Goal: Task Accomplishment & Management: Use online tool/utility

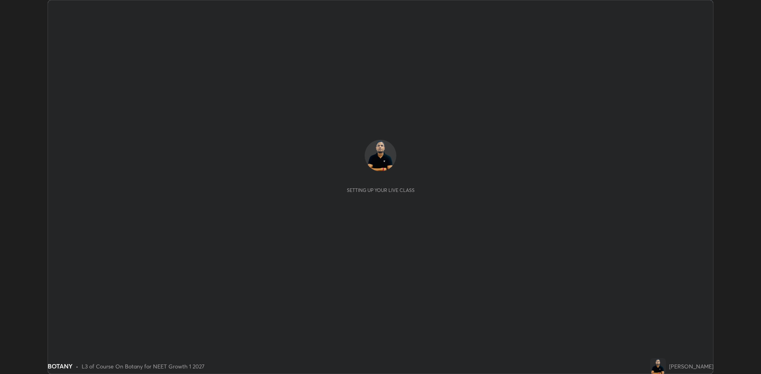
scroll to position [374, 760]
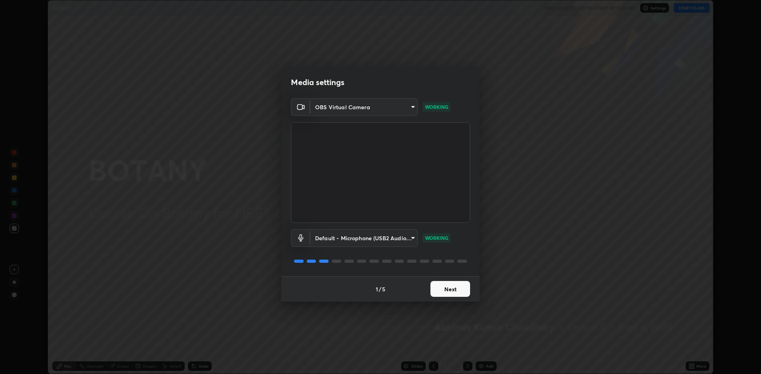
click at [454, 290] on button "Next" at bounding box center [450, 289] width 40 height 16
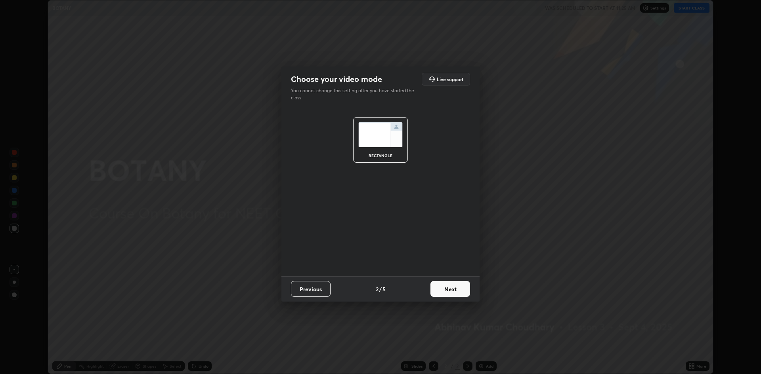
click at [452, 285] on button "Next" at bounding box center [450, 289] width 40 height 16
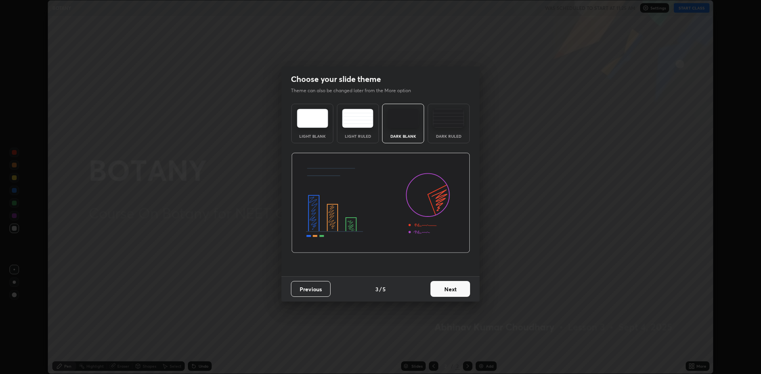
click at [449, 294] on button "Next" at bounding box center [450, 289] width 40 height 16
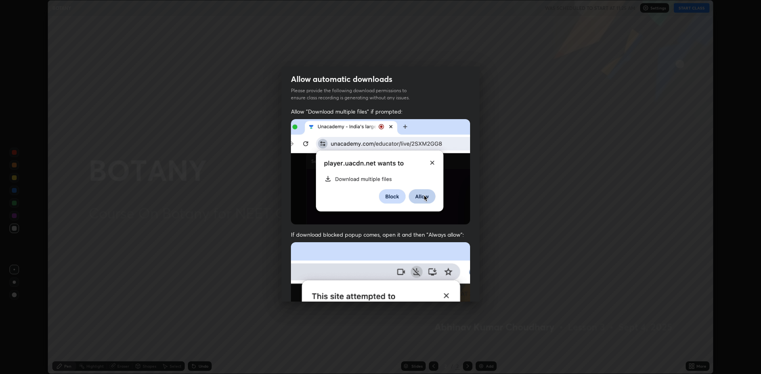
click at [447, 292] on img at bounding box center [380, 328] width 179 height 173
click at [448, 289] on img at bounding box center [380, 328] width 179 height 173
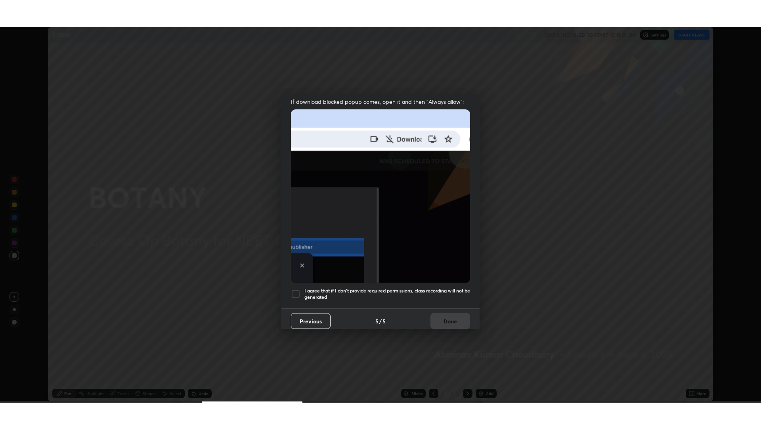
scroll to position [161, 0]
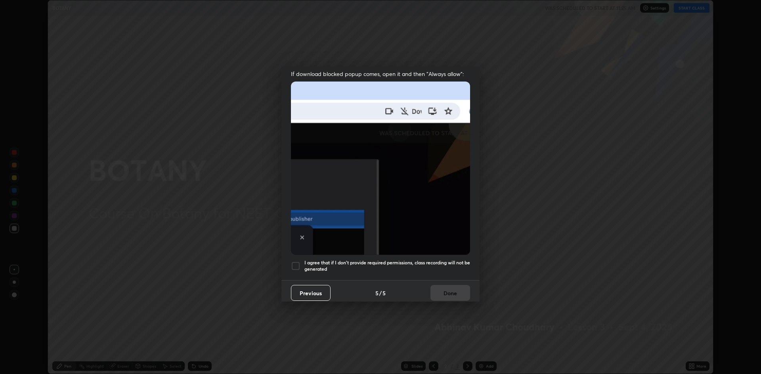
click at [437, 219] on img at bounding box center [380, 168] width 179 height 173
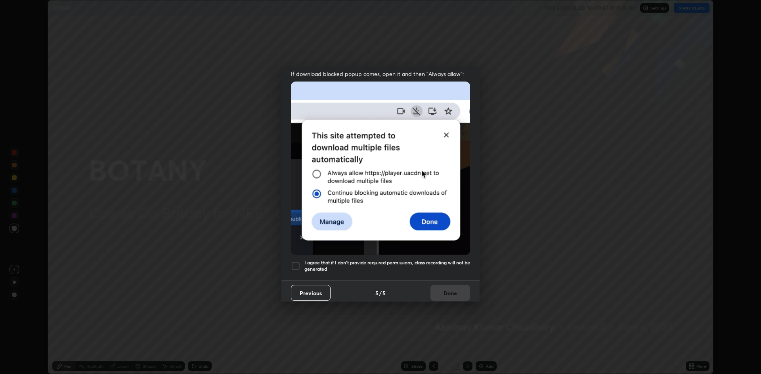
click at [447, 290] on div "Previous 5 / 5 Done" at bounding box center [380, 292] width 198 height 25
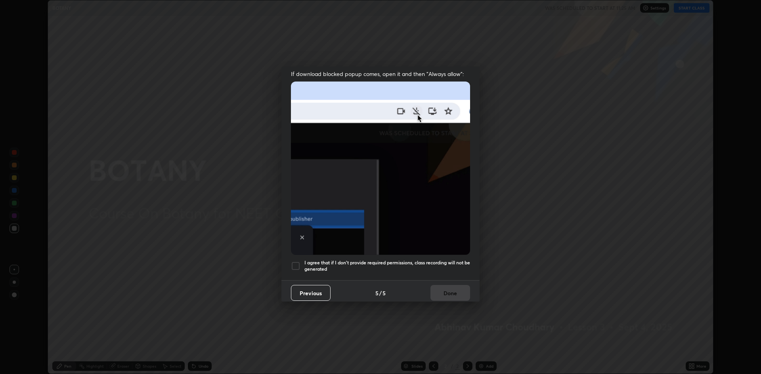
click at [300, 263] on div at bounding box center [296, 266] width 10 height 10
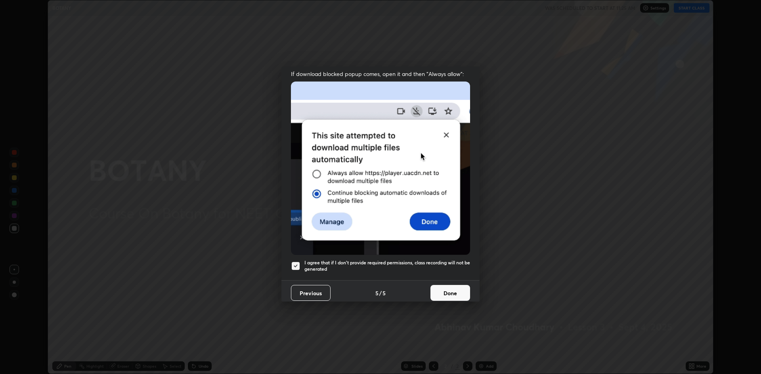
click at [440, 290] on button "Done" at bounding box center [450, 293] width 40 height 16
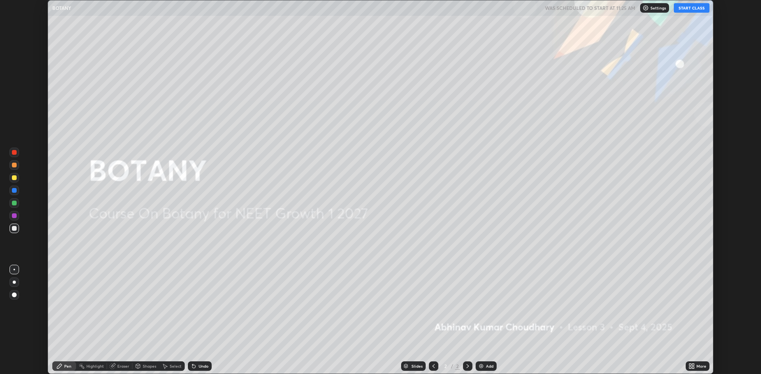
click at [488, 366] on div "Add" at bounding box center [490, 366] width 8 height 4
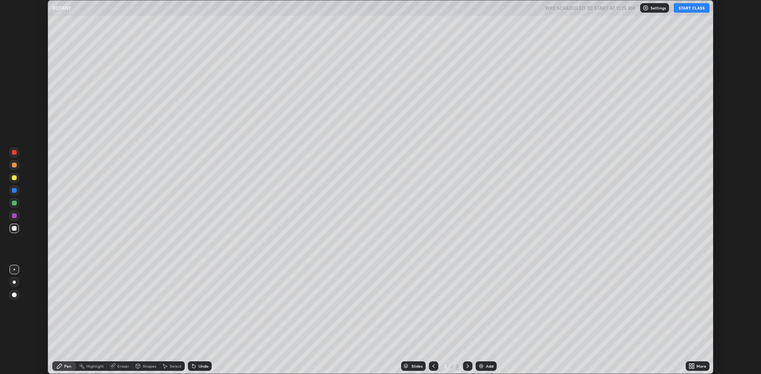
click at [692, 11] on button "START CLASS" at bounding box center [691, 8] width 36 height 10
click at [700, 364] on div "More" at bounding box center [701, 366] width 10 height 4
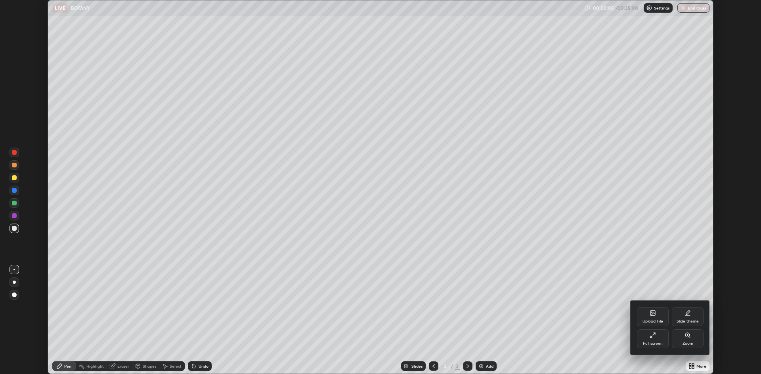
click at [659, 336] on div "Full screen" at bounding box center [653, 339] width 32 height 19
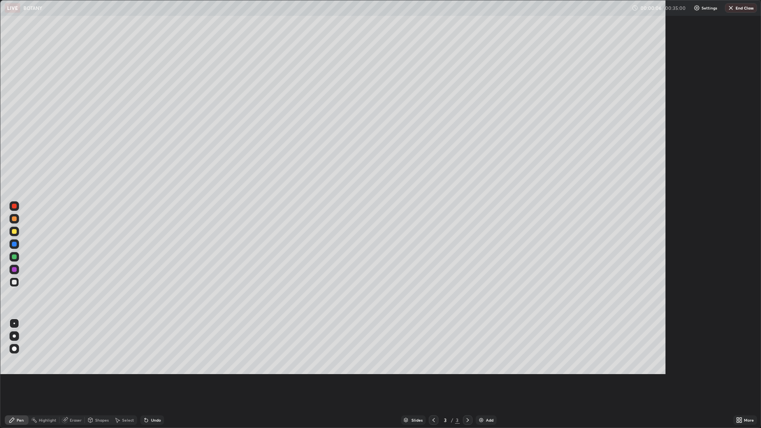
scroll to position [428, 761]
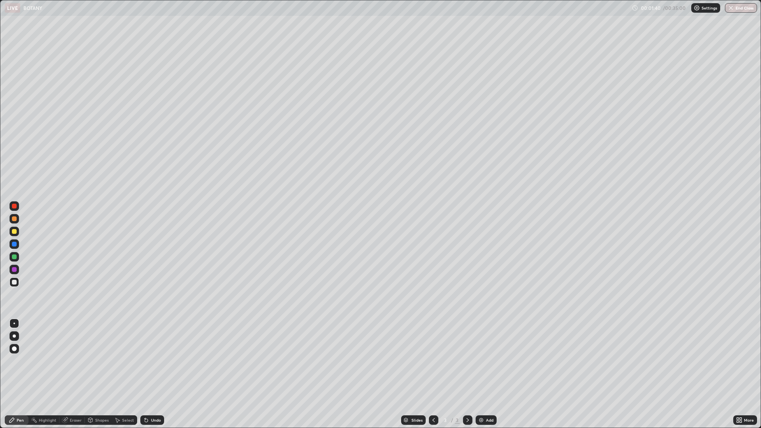
click at [14, 205] on div at bounding box center [14, 206] width 5 height 5
click at [13, 344] on div at bounding box center [15, 349] width 10 height 10
click at [75, 374] on div "Eraser" at bounding box center [76, 420] width 12 height 4
click at [24, 374] on div "Pen" at bounding box center [17, 420] width 24 height 10
click at [15, 247] on div at bounding box center [15, 244] width 10 height 10
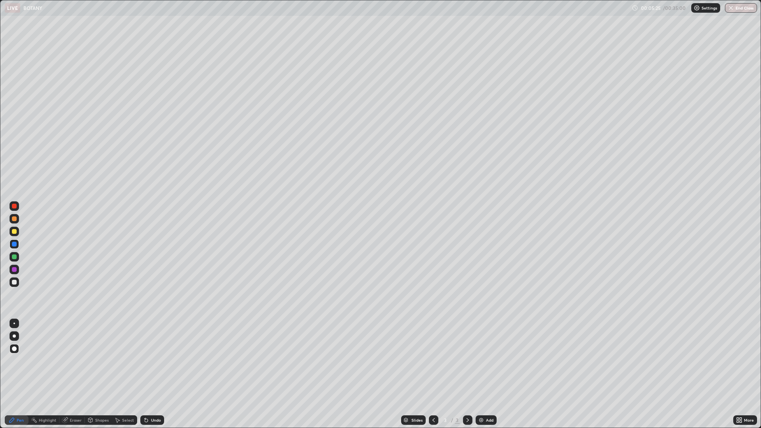
click at [737, 374] on icon at bounding box center [737, 421] width 2 height 2
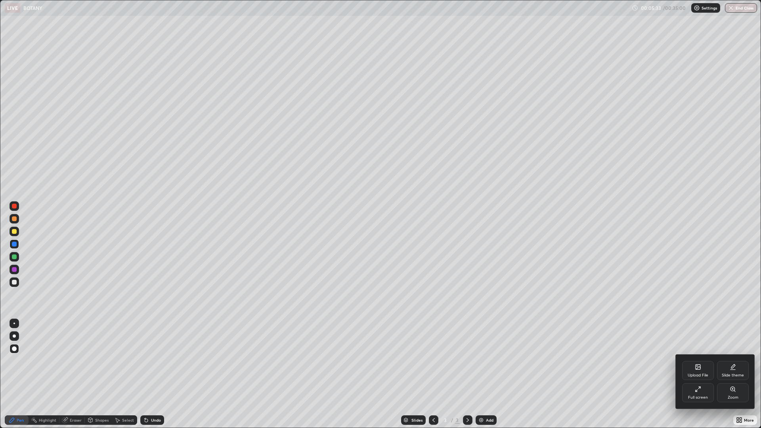
click at [735, 370] on icon at bounding box center [732, 370] width 5 height 0
click at [700, 374] on rect at bounding box center [697, 388] width 6 height 3
click at [721, 315] on div at bounding box center [380, 214] width 761 height 428
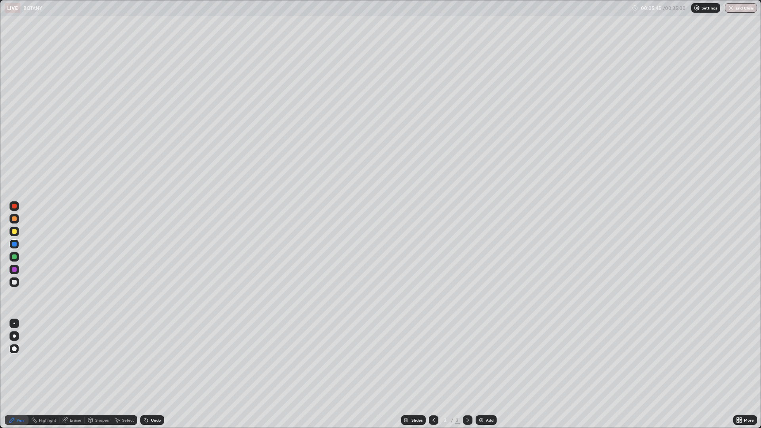
click at [486, 374] on div "Add" at bounding box center [485, 420] width 21 height 10
click at [66, 374] on icon at bounding box center [65, 420] width 6 height 6
click at [15, 374] on div "Pen" at bounding box center [17, 420] width 24 height 10
click at [482, 374] on img at bounding box center [481, 420] width 6 height 6
click at [484, 374] on div "Add" at bounding box center [485, 420] width 21 height 10
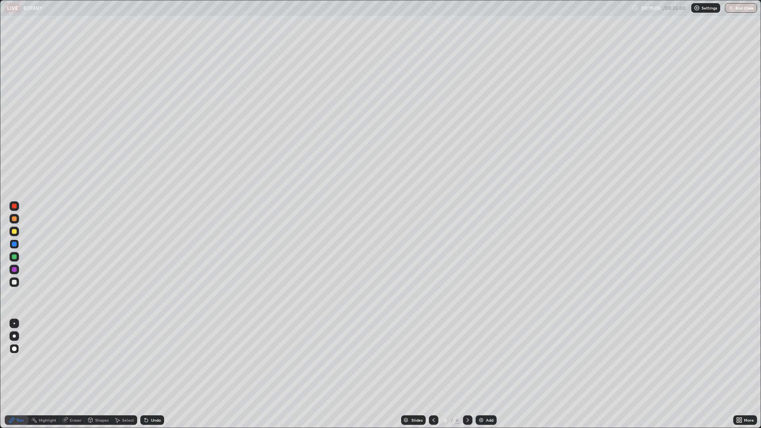
click at [72, 374] on div "Eraser" at bounding box center [76, 420] width 12 height 4
click at [486, 374] on div "Add" at bounding box center [490, 420] width 8 height 4
click at [23, 374] on div "Pen" at bounding box center [17, 420] width 24 height 10
click at [21, 374] on div "Pen" at bounding box center [20, 420] width 7 height 4
click at [70, 374] on div "Eraser" at bounding box center [71, 420] width 25 height 10
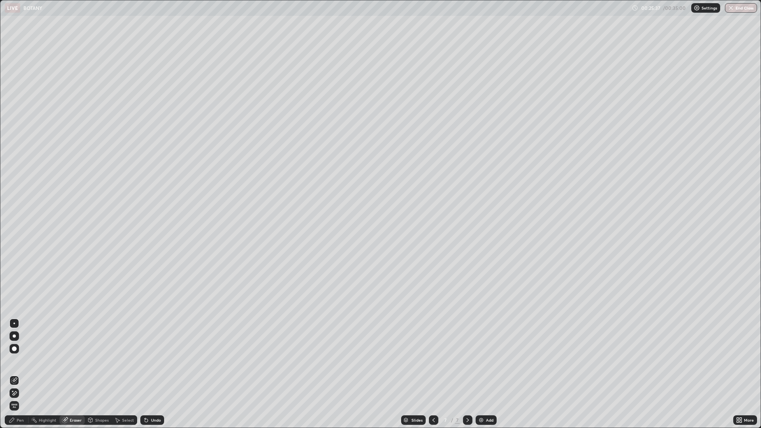
click at [20, 374] on div "Pen" at bounding box center [17, 420] width 24 height 10
click at [478, 374] on img at bounding box center [481, 420] width 6 height 6
click at [743, 11] on button "End Class" at bounding box center [740, 8] width 31 height 10
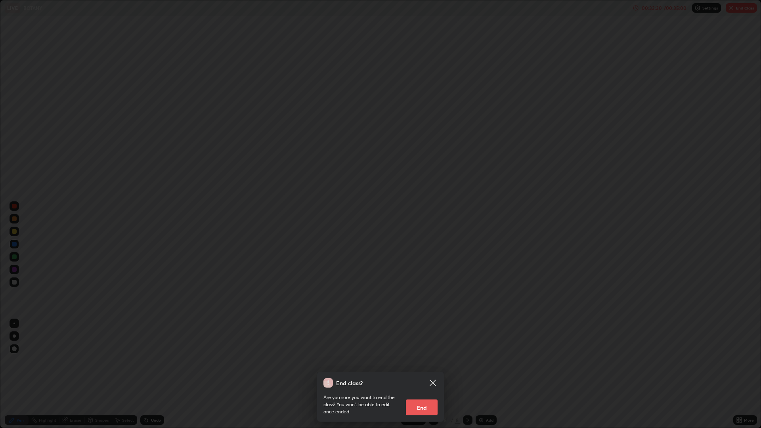
click at [422, 374] on button "End" at bounding box center [422, 407] width 32 height 16
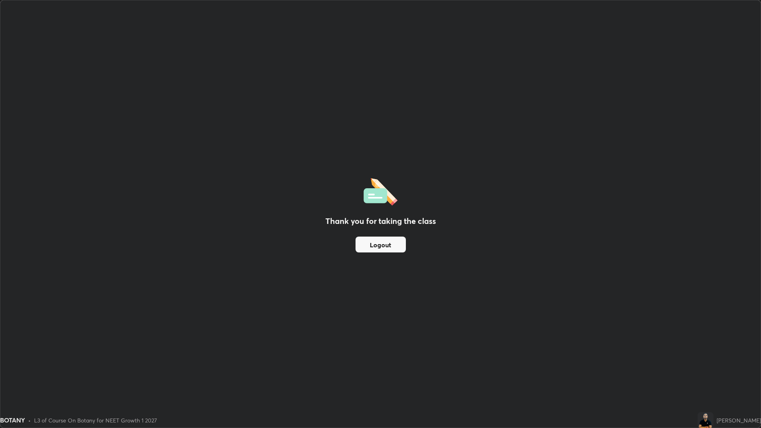
click at [381, 246] on button "Logout" at bounding box center [380, 245] width 50 height 16
